Goal: Task Accomplishment & Management: Use online tool/utility

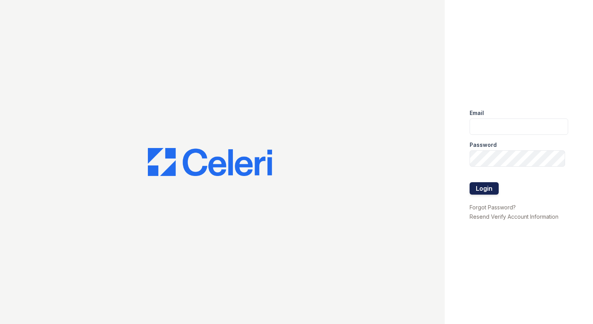
type input "[EMAIL_ADDRESS][DOMAIN_NAME]"
click at [487, 186] on button "Login" at bounding box center [484, 188] width 29 height 12
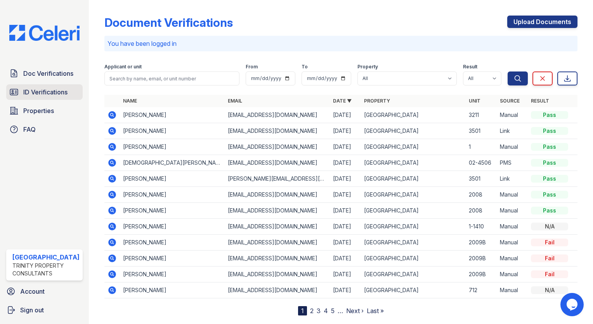
click at [58, 92] on span "ID Verifications" at bounding box center [45, 91] width 44 height 9
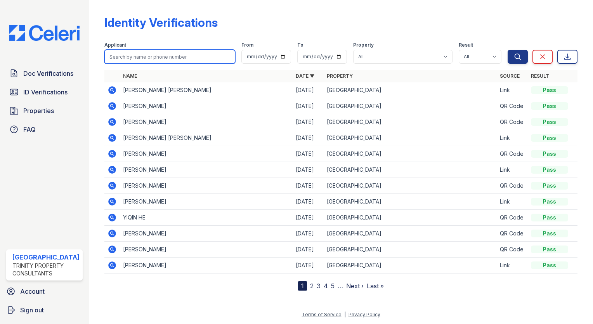
click at [169, 51] on input "search" at bounding box center [169, 57] width 131 height 14
type input "sum"
click at [508, 50] on button "Search" at bounding box center [518, 57] width 20 height 14
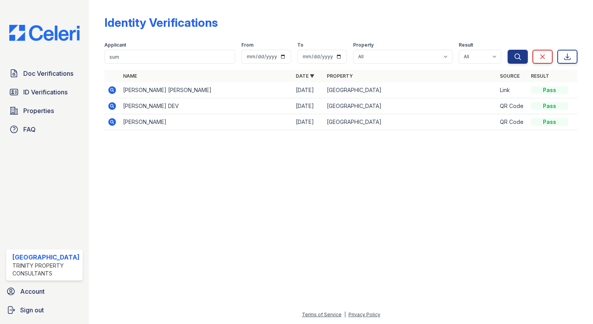
click at [111, 90] on icon at bounding box center [112, 90] width 8 height 8
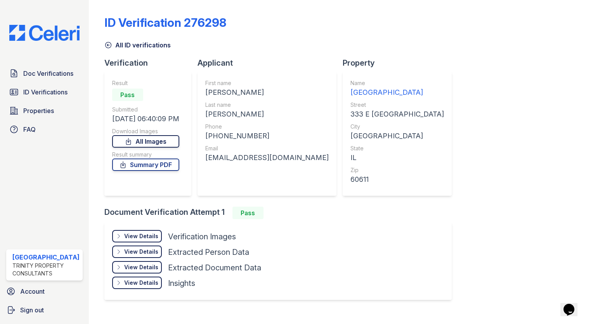
click at [171, 143] on link "All Images" at bounding box center [145, 141] width 67 height 12
click at [506, 71] on div "ID Verification 276298 All ID verifications Verification Result Pass Submitted …" at bounding box center [340, 157] width 473 height 308
click at [62, 96] on link "ID Verifications" at bounding box center [44, 92] width 77 height 16
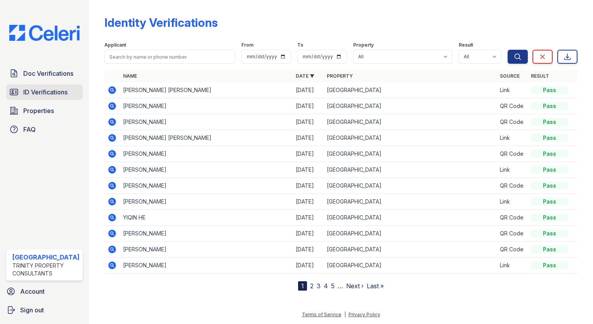
click at [42, 91] on span "ID Verifications" at bounding box center [45, 91] width 44 height 9
click at [43, 69] on span "Doc Verifications" at bounding box center [48, 73] width 50 height 9
